Goal: Information Seeking & Learning: Learn about a topic

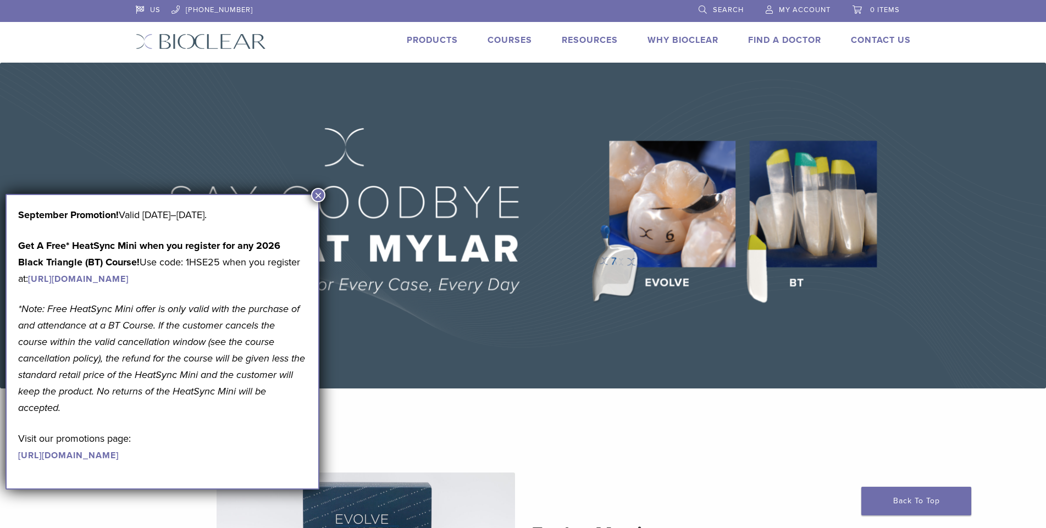
click at [316, 192] on button "×" at bounding box center [318, 195] width 14 height 14
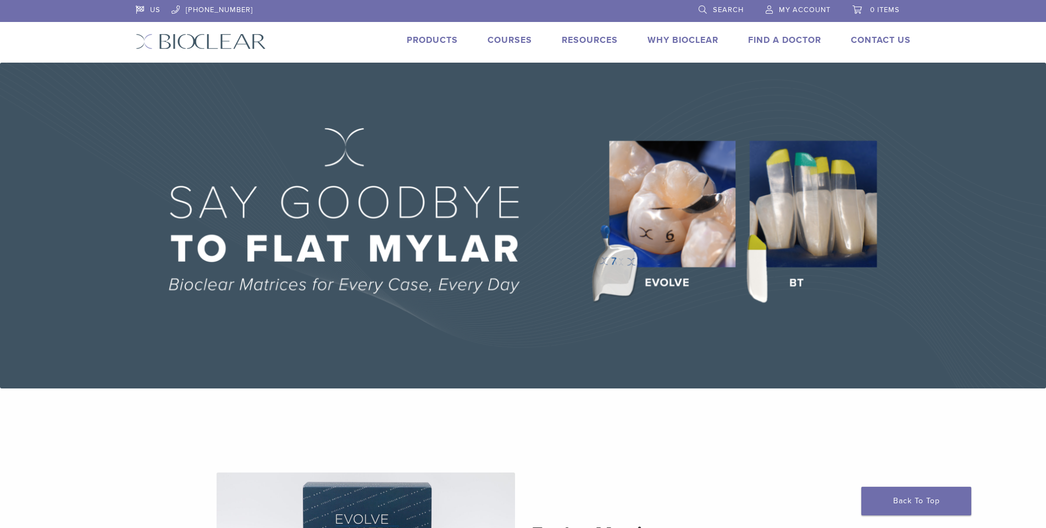
click at [447, 43] on link "Products" at bounding box center [432, 40] width 51 height 11
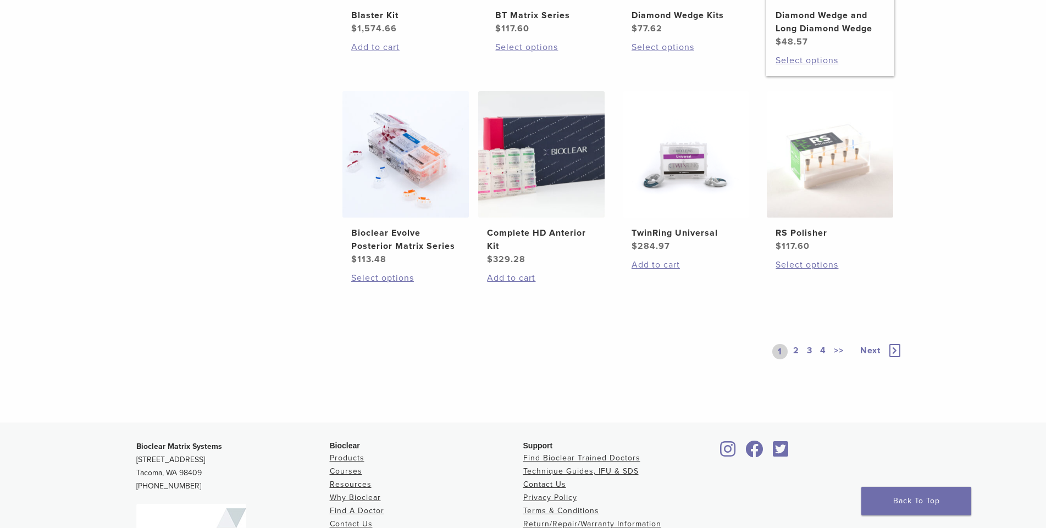
scroll to position [825, 0]
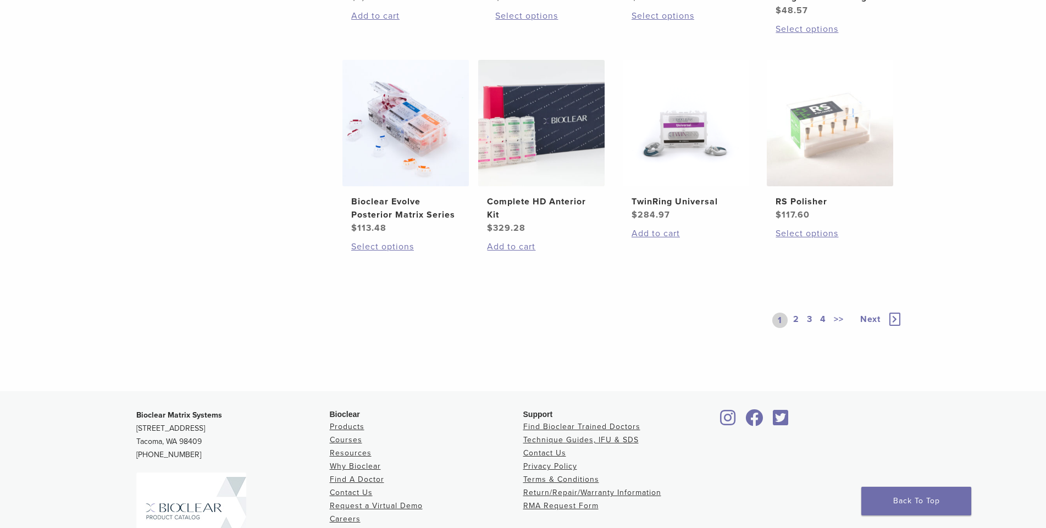
click at [793, 319] on link "2" at bounding box center [796, 320] width 10 height 15
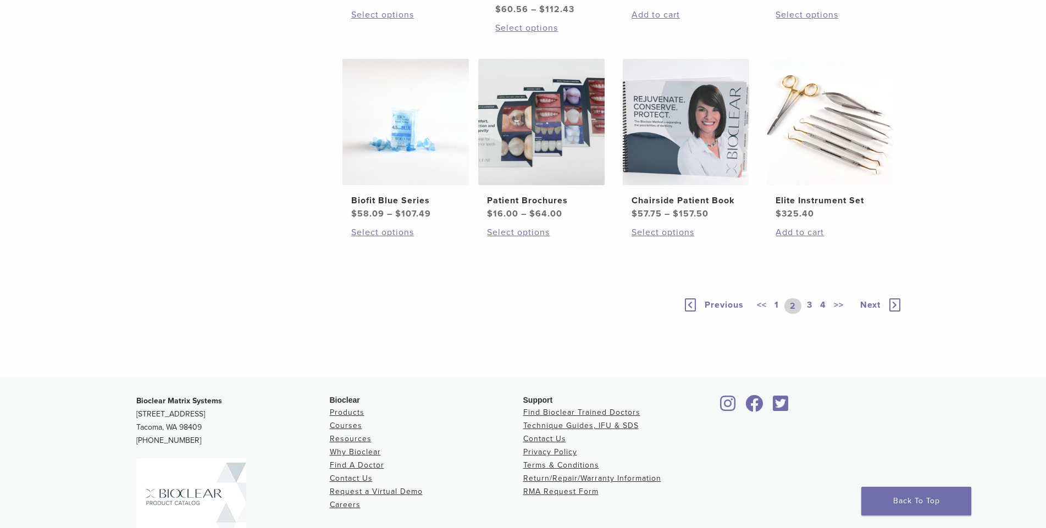
scroll to position [715, 0]
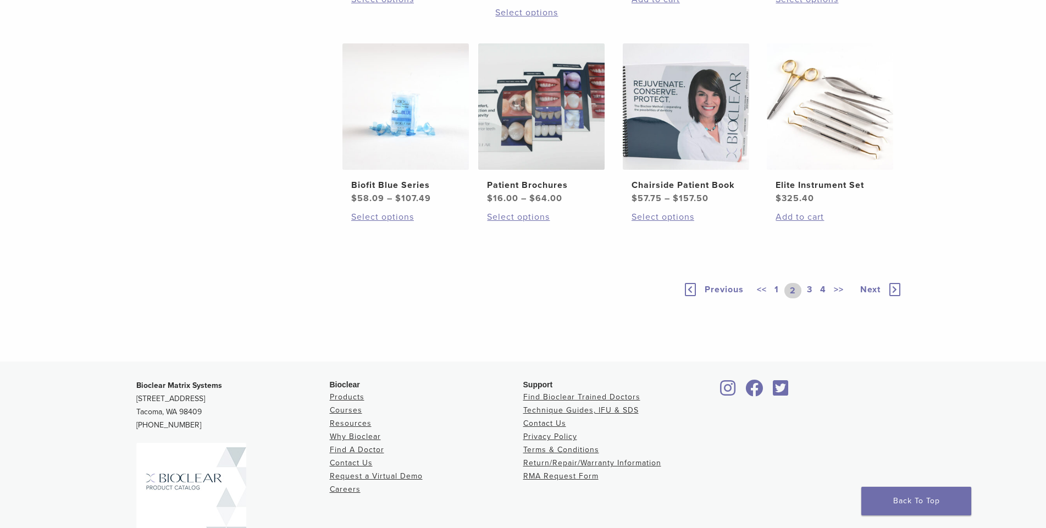
click at [807, 299] on link "3" at bounding box center [810, 290] width 10 height 15
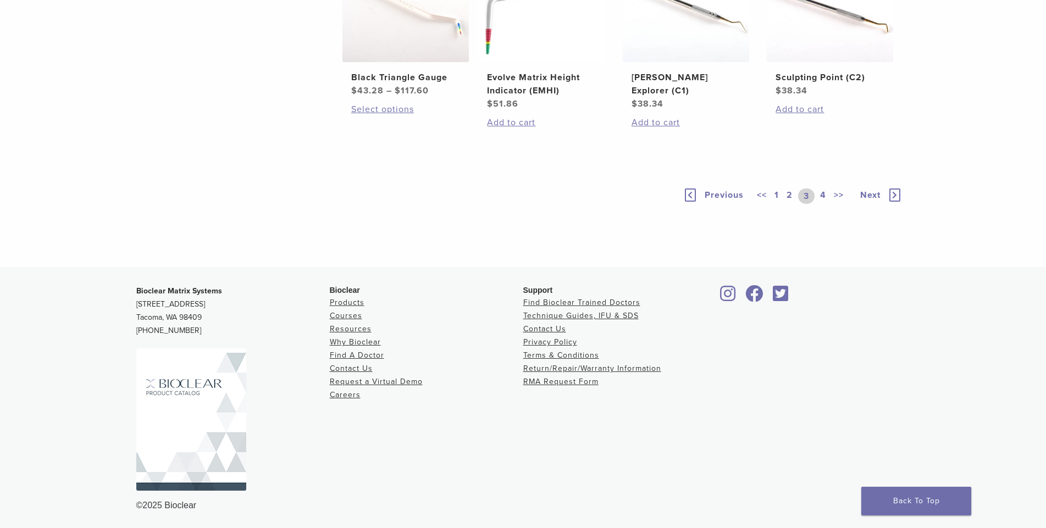
scroll to position [825, 0]
click at [824, 202] on link "4" at bounding box center [823, 194] width 10 height 15
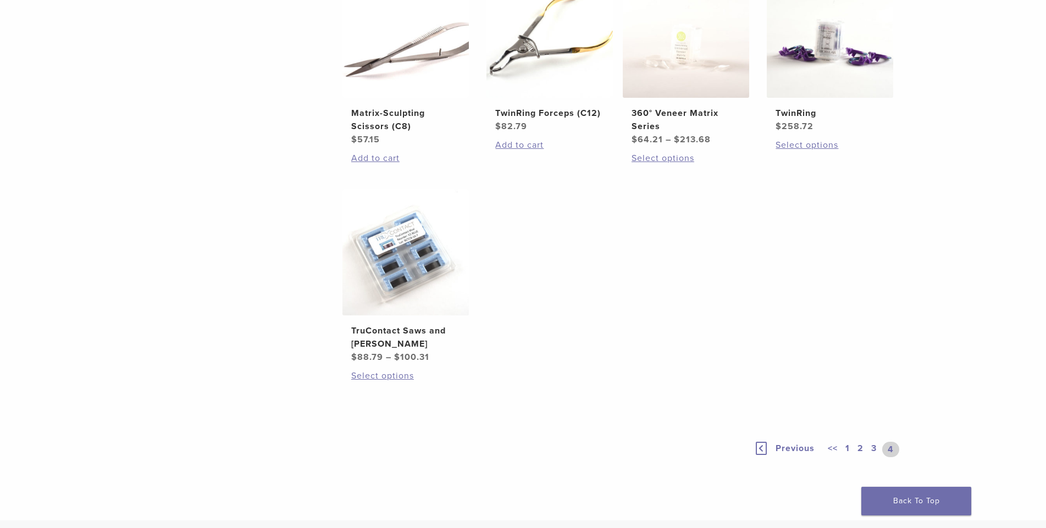
scroll to position [715, 0]
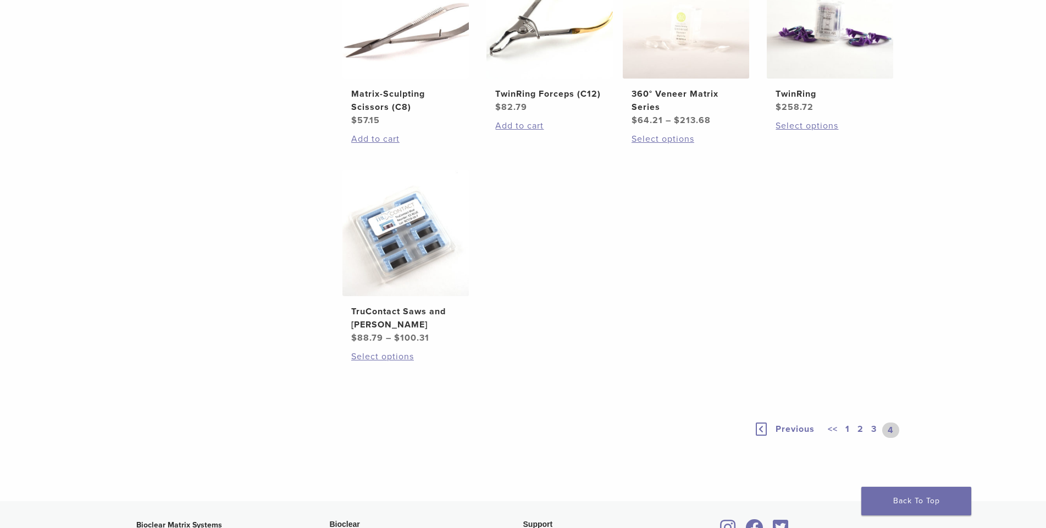
click at [878, 431] on link "3" at bounding box center [874, 430] width 10 height 15
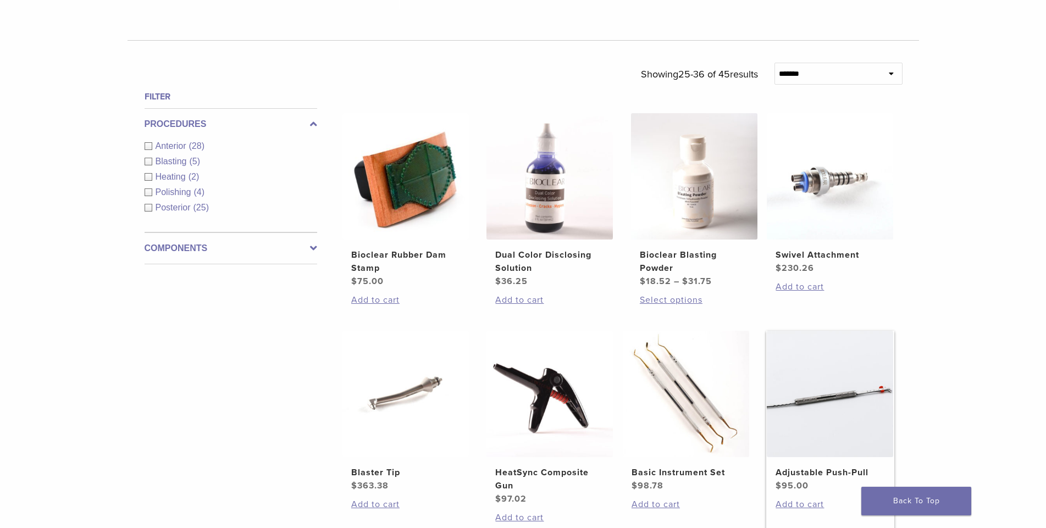
scroll to position [330, 0]
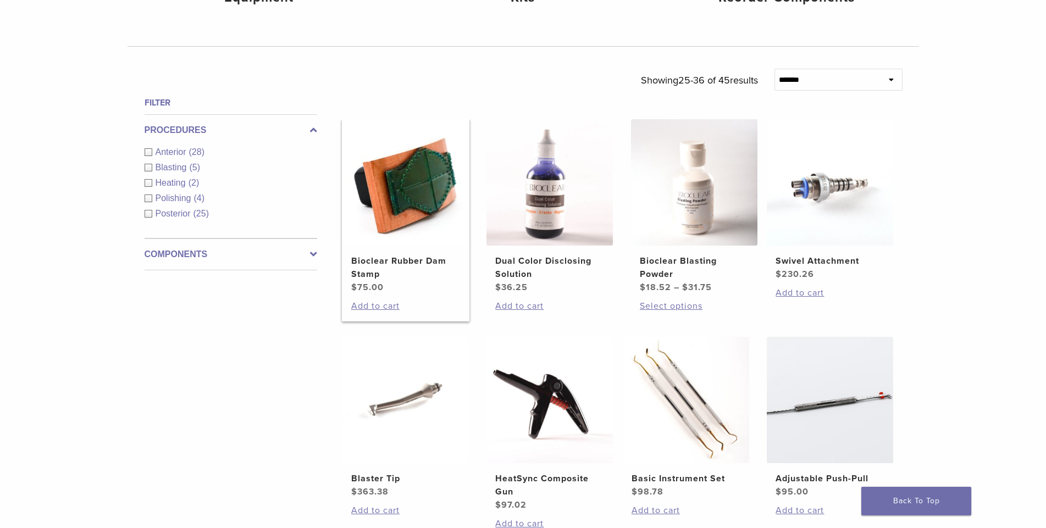
click at [428, 197] on img at bounding box center [406, 182] width 126 height 126
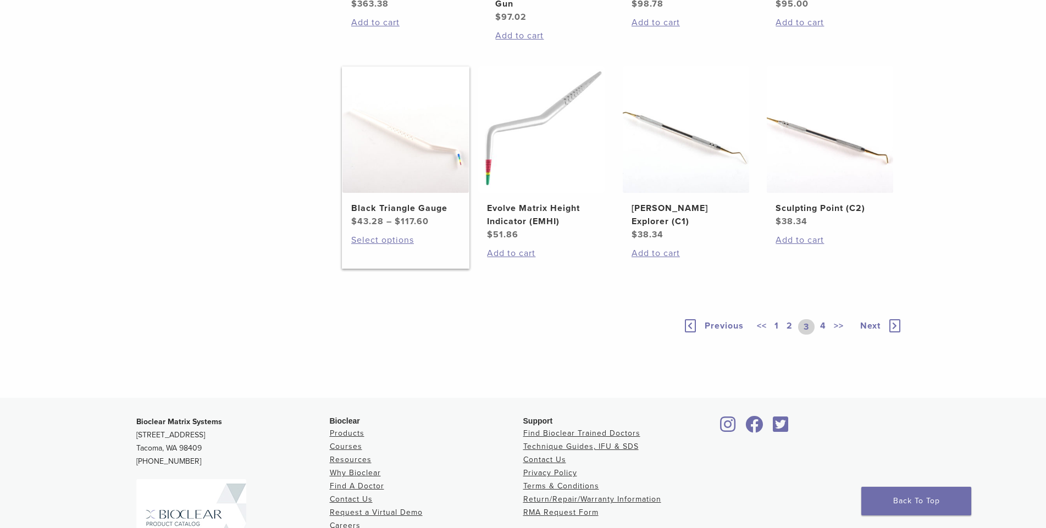
scroll to position [825, 0]
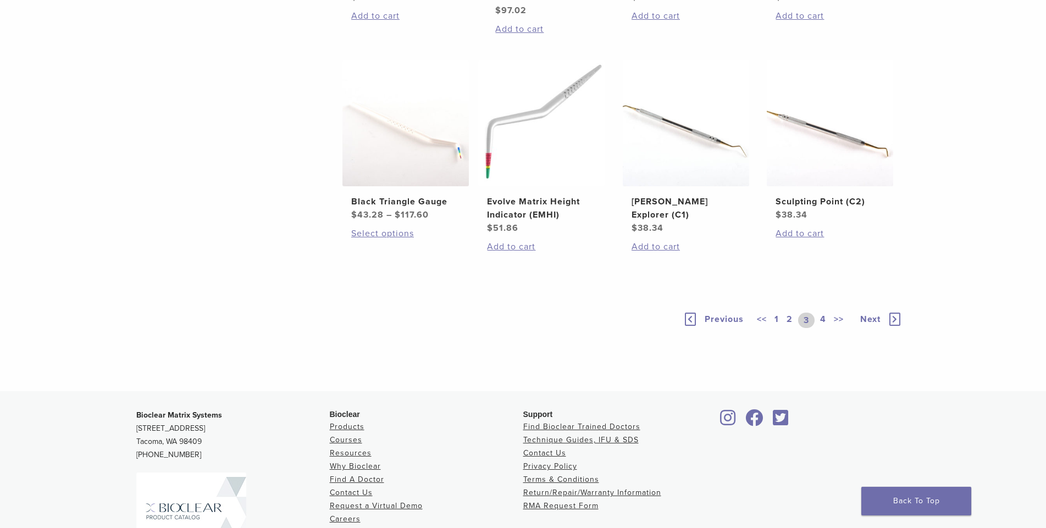
click at [789, 319] on link "2" at bounding box center [790, 320] width 10 height 15
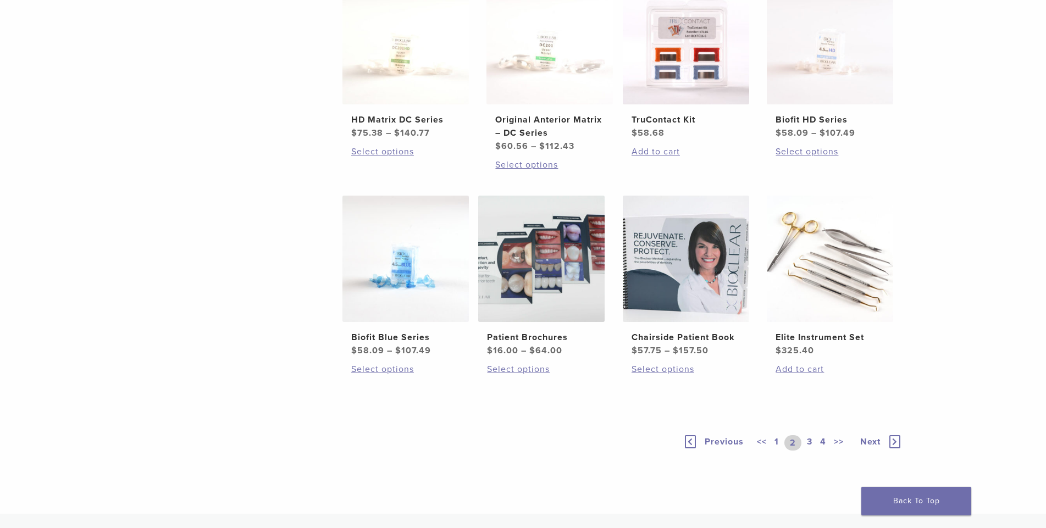
scroll to position [825, 0]
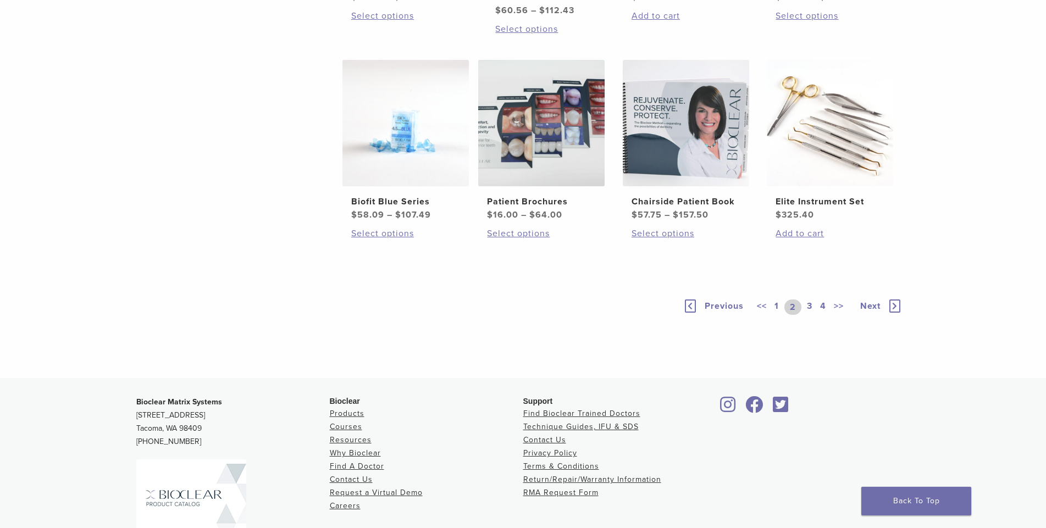
click at [781, 309] on link "1" at bounding box center [777, 307] width 9 height 15
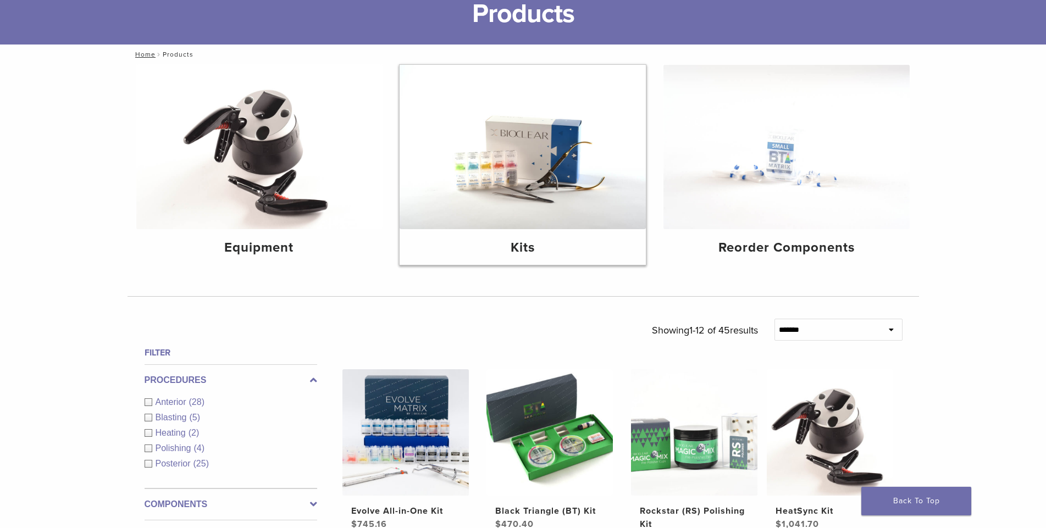
scroll to position [184, 0]
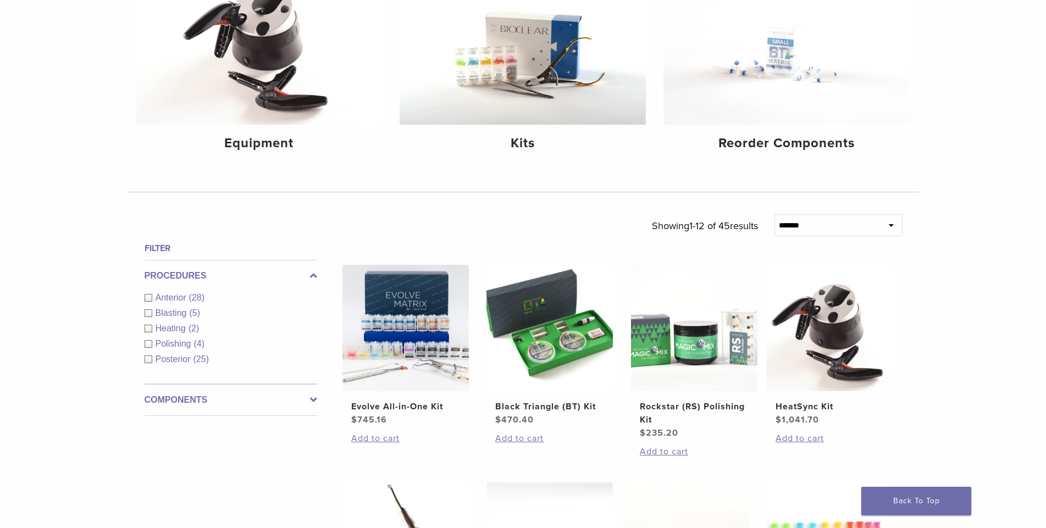
click at [186, 346] on span "Polishing" at bounding box center [175, 343] width 38 height 9
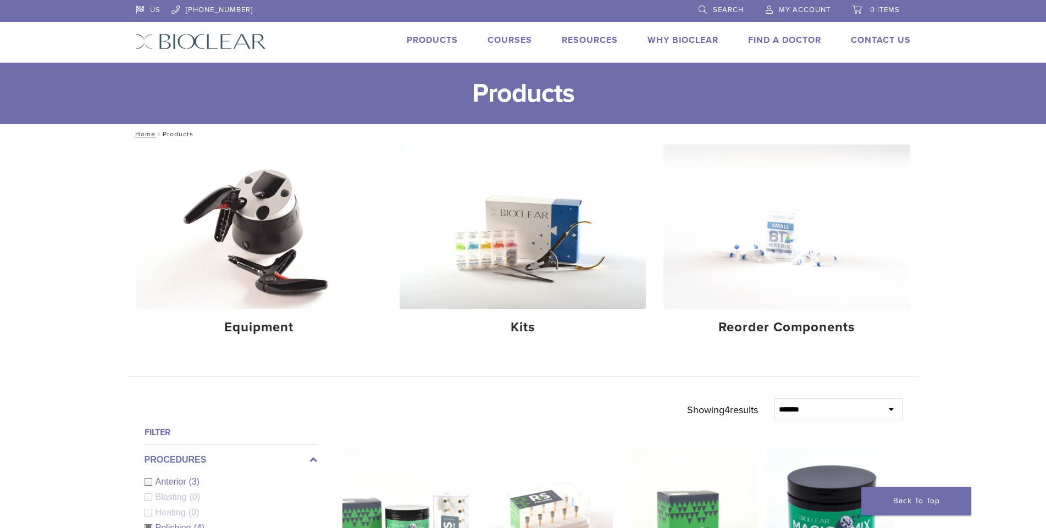
click at [699, 37] on link "Why Bioclear" at bounding box center [683, 40] width 71 height 11
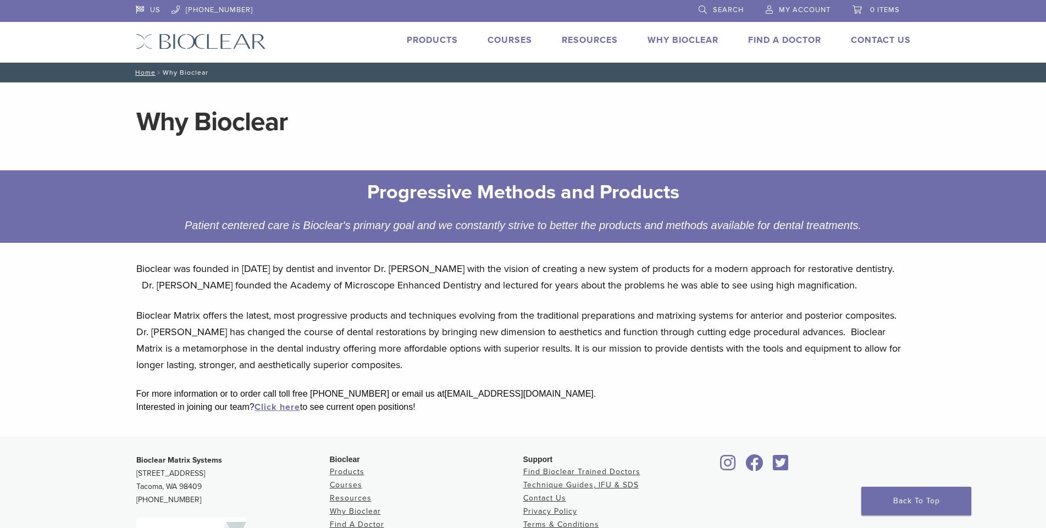
click at [433, 40] on link "Products" at bounding box center [432, 40] width 51 height 11
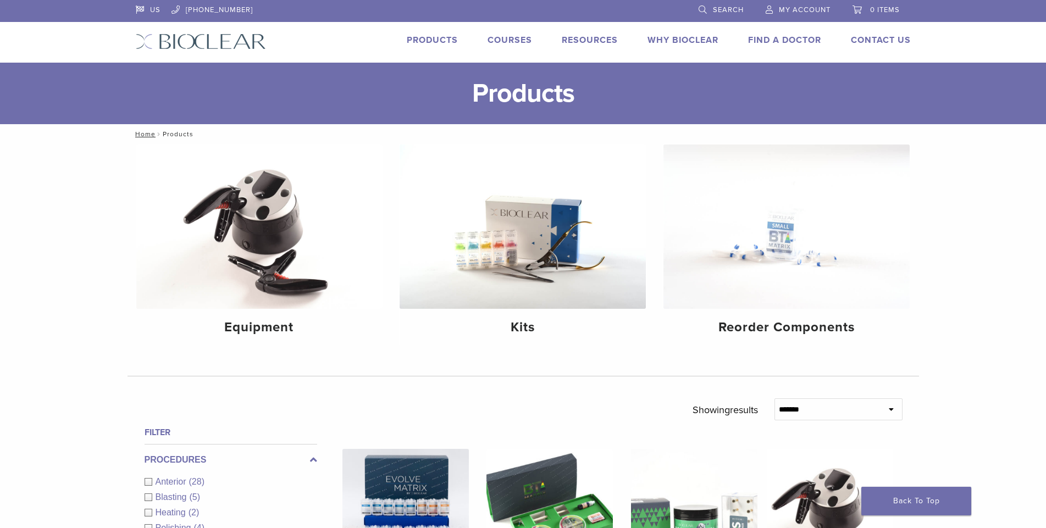
click at [710, 9] on link "Search" at bounding box center [721, 8] width 45 height 16
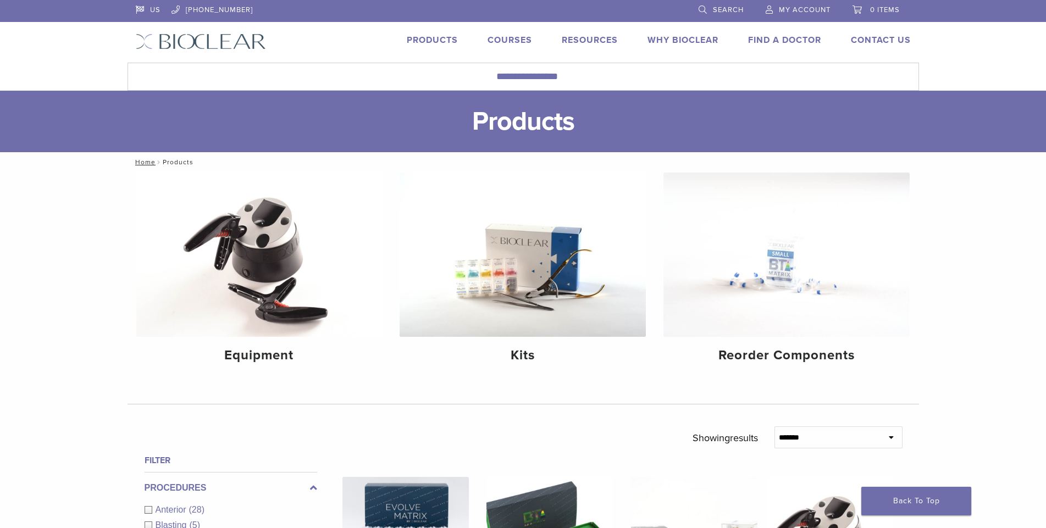
click at [703, 7] on link "Search" at bounding box center [721, 8] width 45 height 16
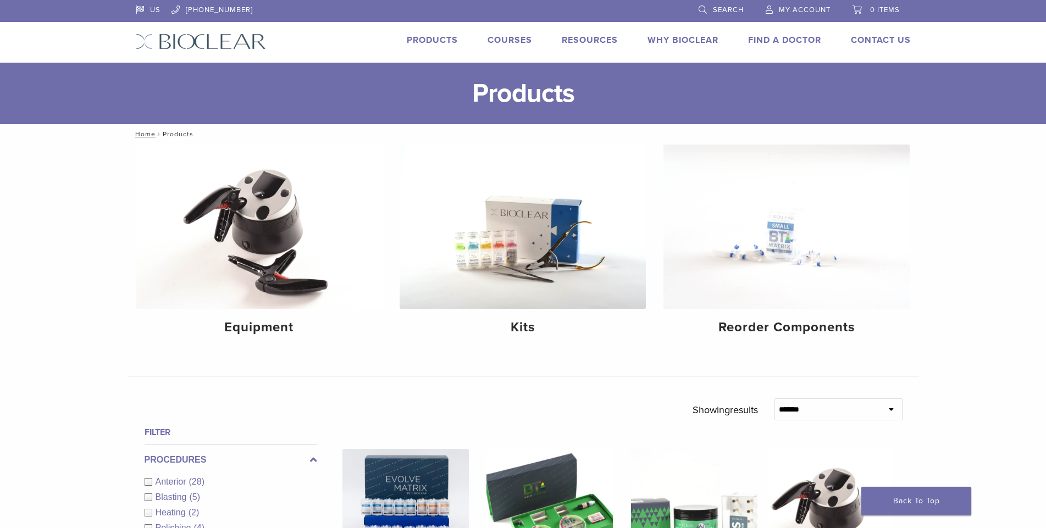
click at [705, 10] on link "Search" at bounding box center [721, 8] width 45 height 16
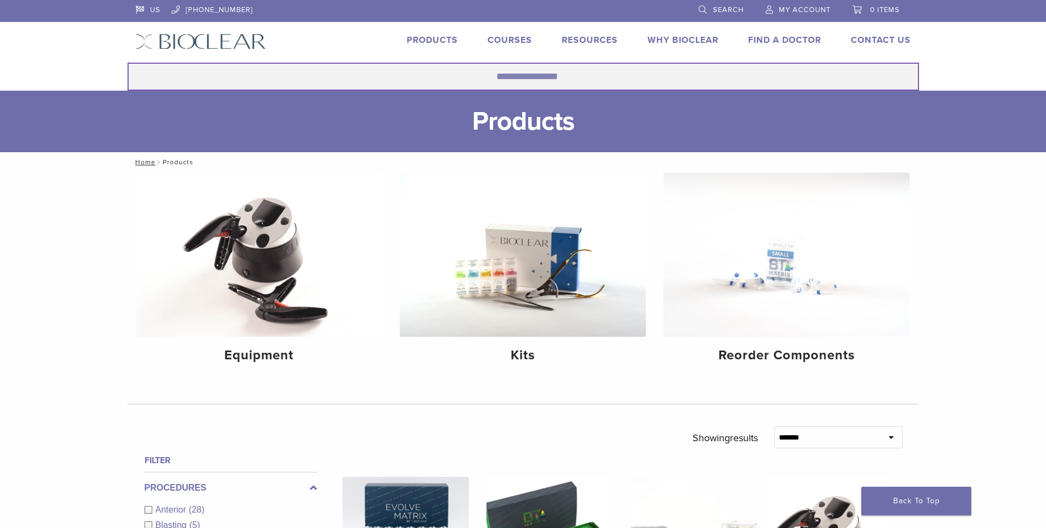
click at [516, 79] on input "Search for:" at bounding box center [524, 77] width 792 height 28
type input "**********"
click at [127, 62] on button "Search" at bounding box center [127, 62] width 1 height 1
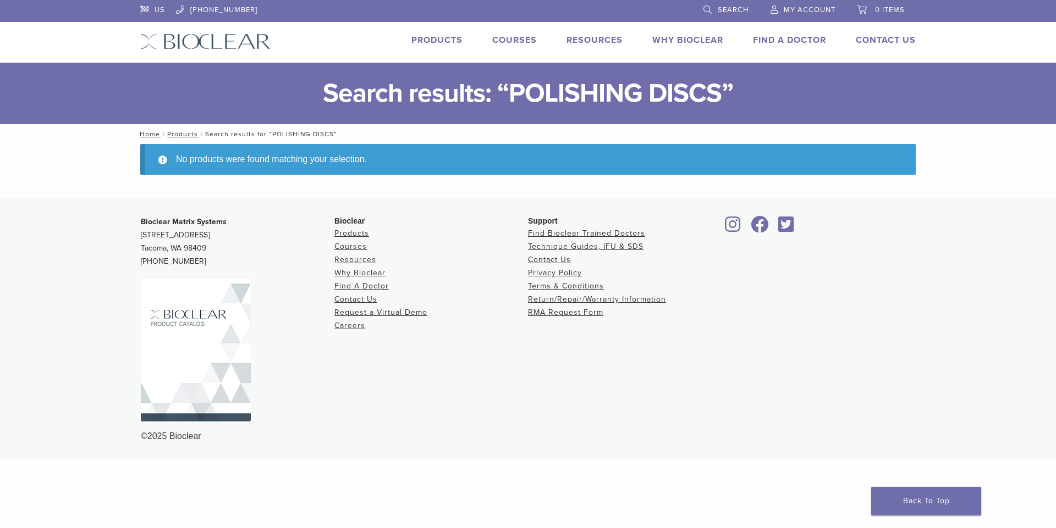
click at [445, 42] on link "Products" at bounding box center [436, 40] width 51 height 11
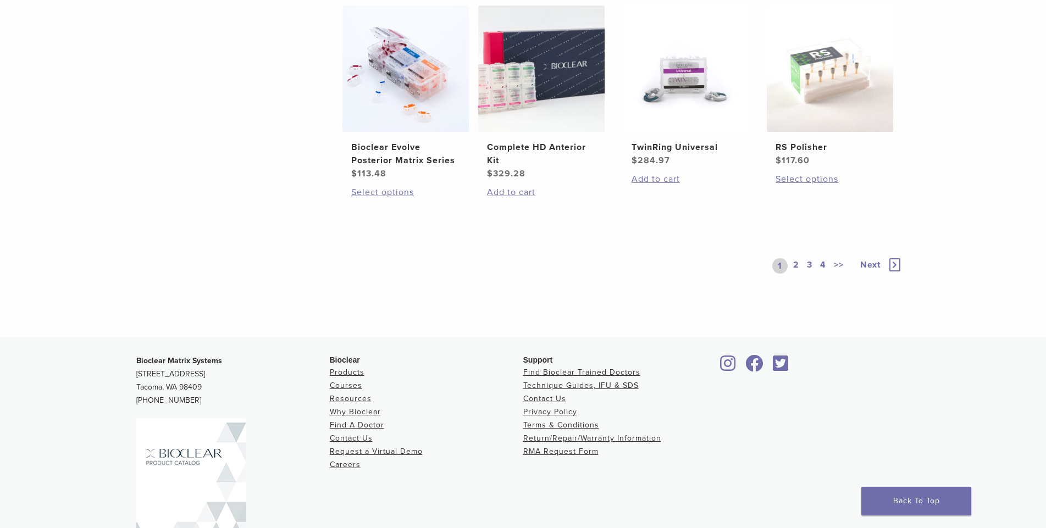
scroll to position [880, 0]
click at [792, 268] on link "2" at bounding box center [796, 265] width 10 height 15
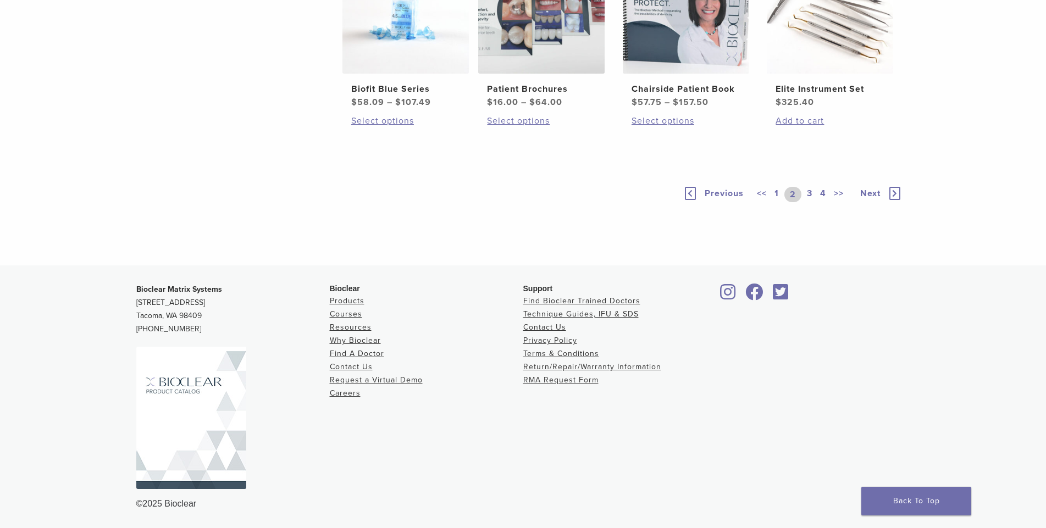
scroll to position [880, 0]
click at [810, 202] on link "3" at bounding box center [810, 194] width 10 height 15
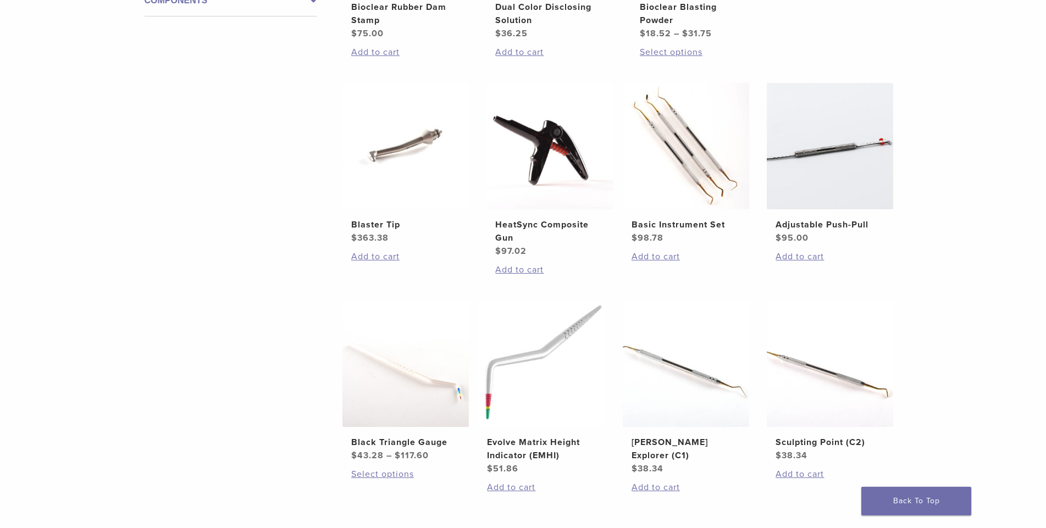
scroll to position [511, 0]
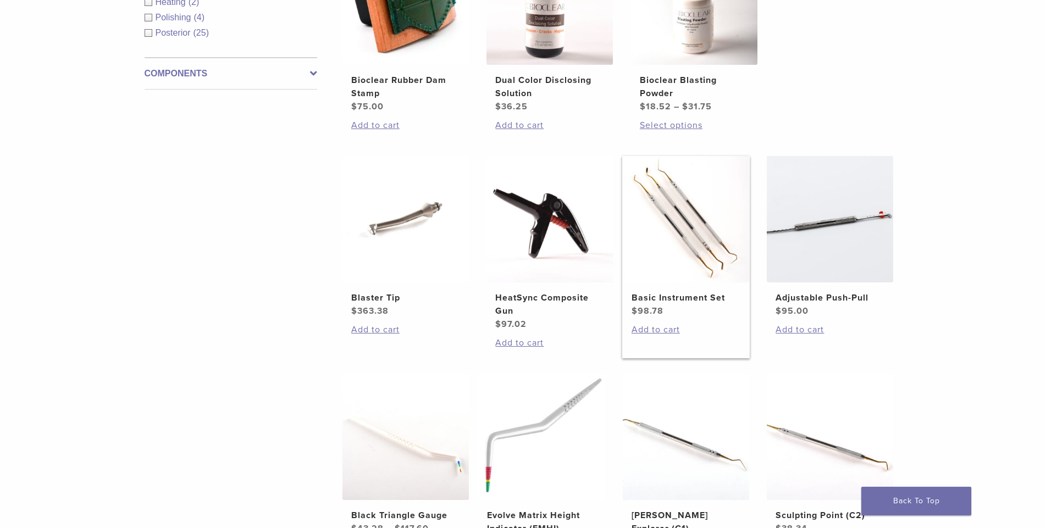
click at [680, 238] on img at bounding box center [686, 219] width 126 height 126
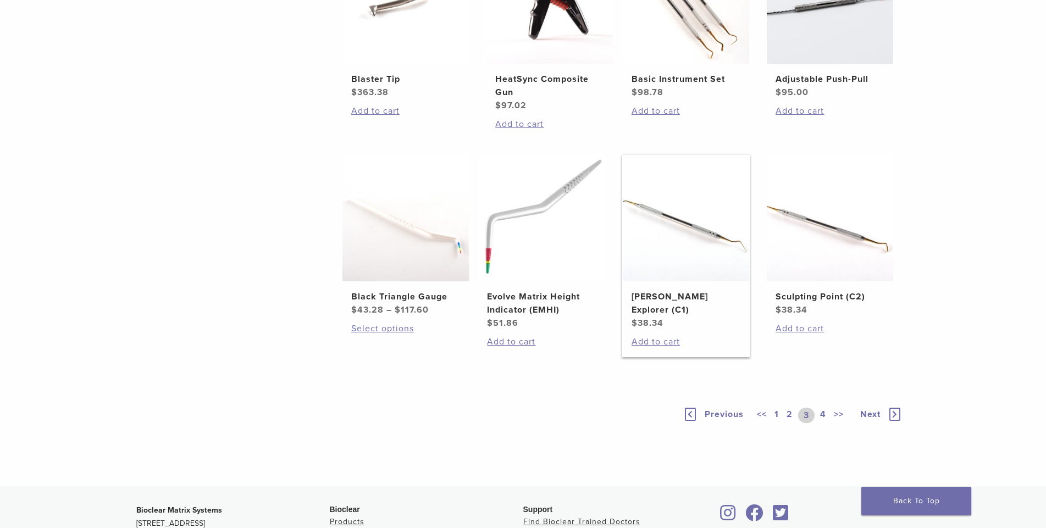
scroll to position [731, 0]
click at [820, 414] on link "4" at bounding box center [823, 414] width 10 height 15
